Goal: Task Accomplishment & Management: Manage account settings

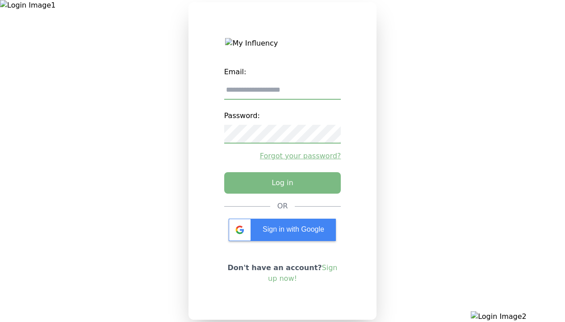
click at [282, 93] on input "email" at bounding box center [282, 90] width 117 height 19
type input "**********"
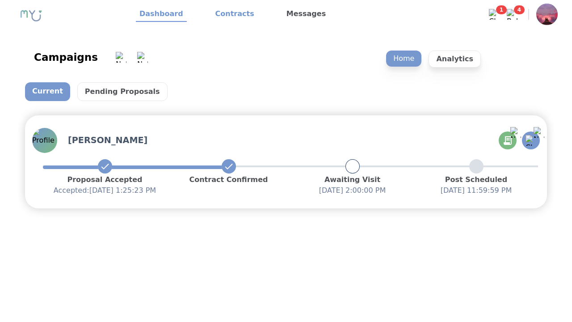
click at [229, 14] on link "Contracts" at bounding box center [235, 14] width 46 height 15
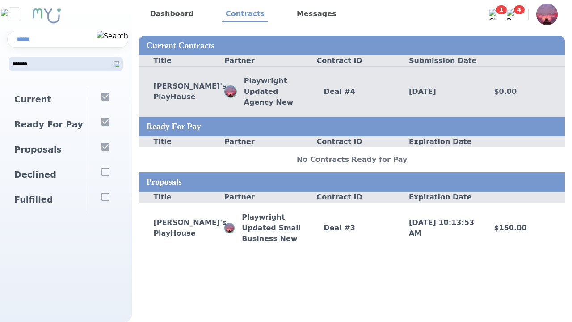
click at [351, 91] on div "Deal # 4" at bounding box center [351, 91] width 85 height 11
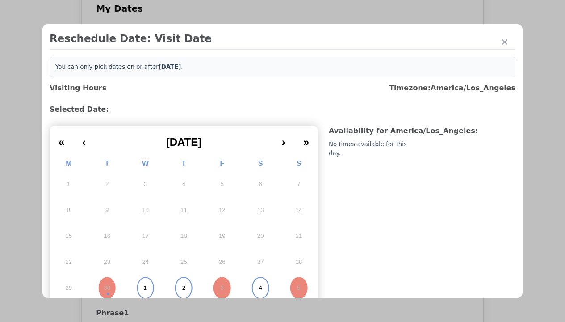
click at [144, 284] on abbr "1" at bounding box center [145, 288] width 3 height 8
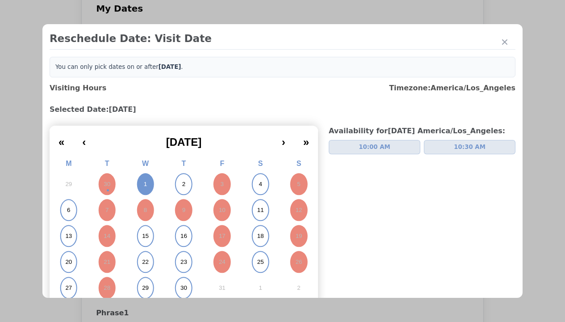
click at [371, 142] on span "10:00 AM" at bounding box center [375, 146] width 32 height 9
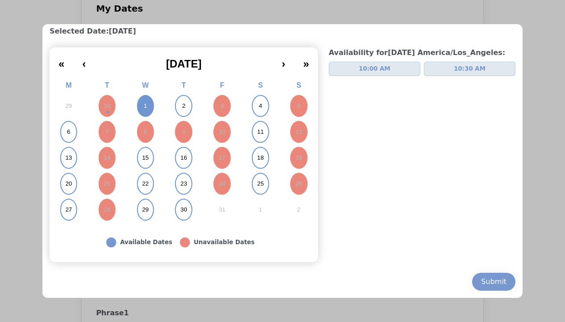
click at [487, 281] on div "Submit" at bounding box center [493, 281] width 25 height 11
click at [142, 210] on div "Update Submission Date" at bounding box center [142, 214] width 74 height 9
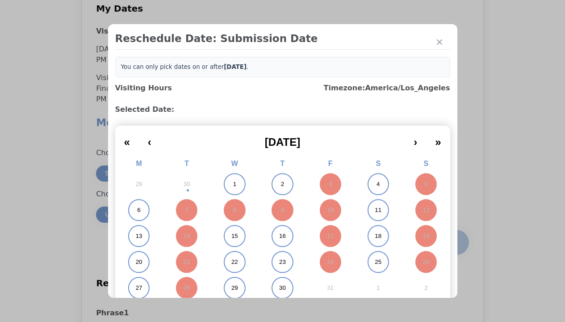
click at [233, 184] on abbr "1" at bounding box center [234, 184] width 3 height 8
click at [438, 233] on div "Submit Date Change" at bounding box center [438, 242] width 44 height 18
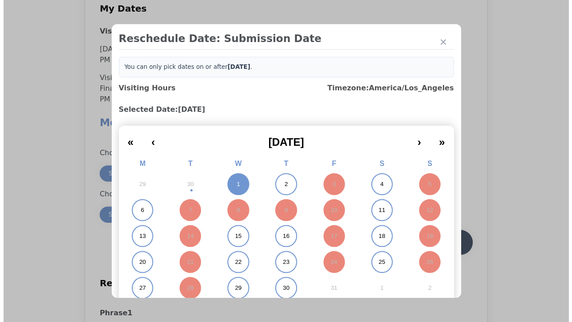
scroll to position [0, 0]
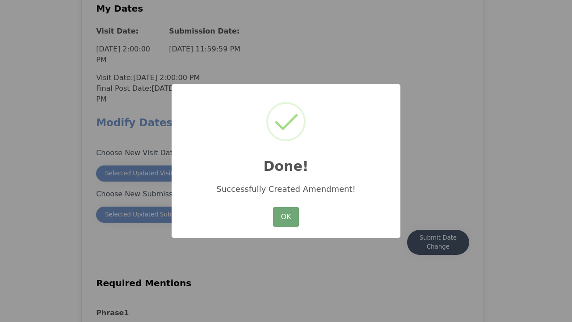
click at [286, 217] on button "OK" at bounding box center [286, 217] width 26 height 20
